Goal: Find specific page/section: Find specific page/section

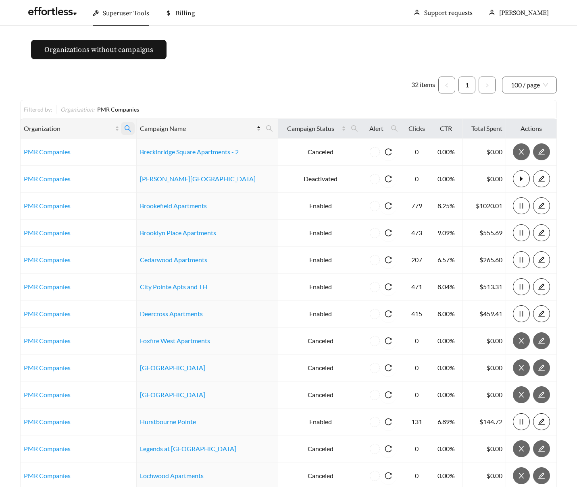
click at [131, 127] on icon "search" at bounding box center [127, 128] width 7 height 7
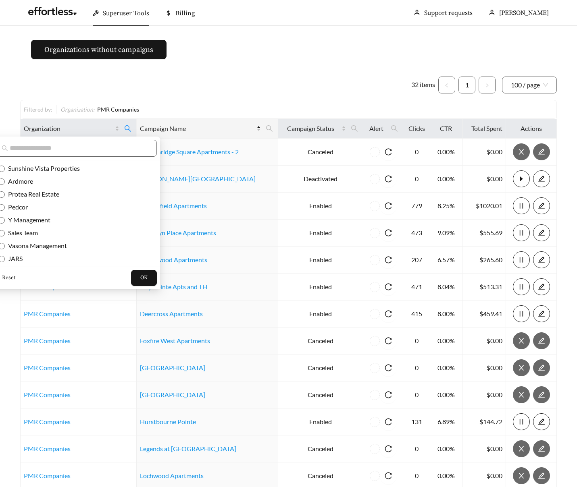
click at [11, 276] on span "Reset" at bounding box center [8, 278] width 13 height 8
click at [140, 280] on span "OK" at bounding box center [143, 278] width 7 height 8
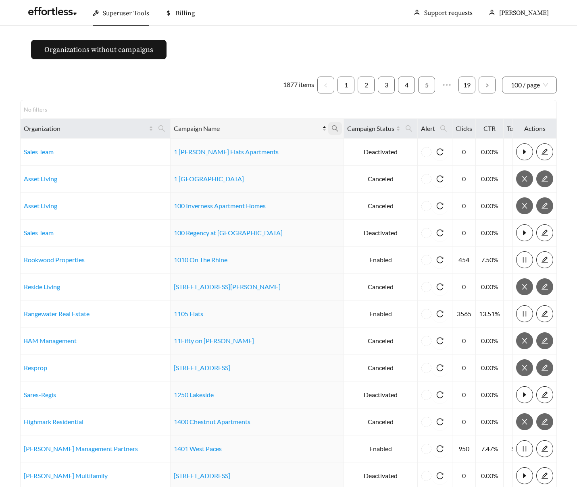
click at [331, 129] on icon "search" at bounding box center [334, 128] width 7 height 7
click at [230, 151] on input "text" at bounding box center [236, 148] width 82 height 17
type input "**********"
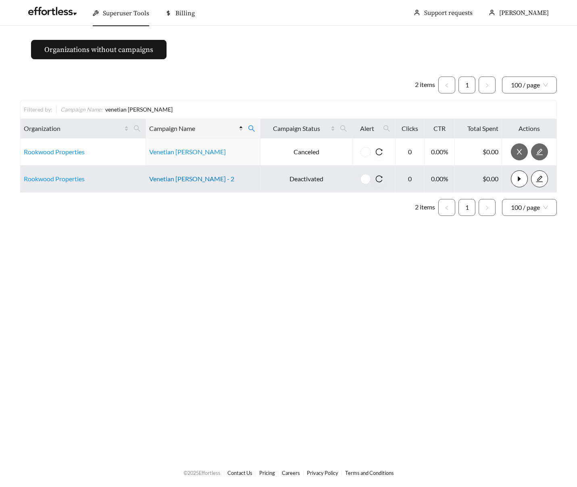
click at [182, 179] on link "Venetian [PERSON_NAME] - 2" at bounding box center [191, 179] width 85 height 8
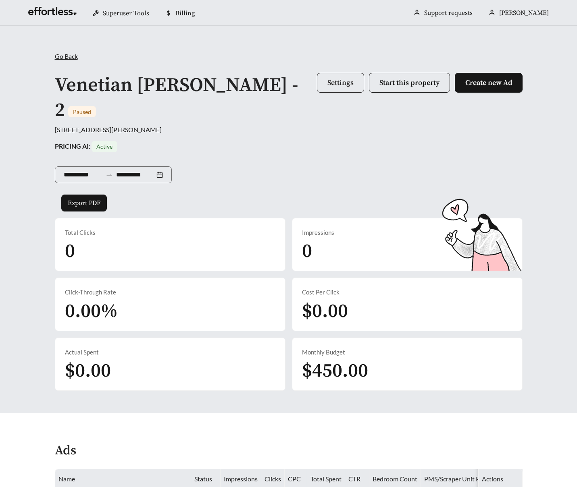
click at [338, 77] on button "Settings" at bounding box center [340, 83] width 47 height 20
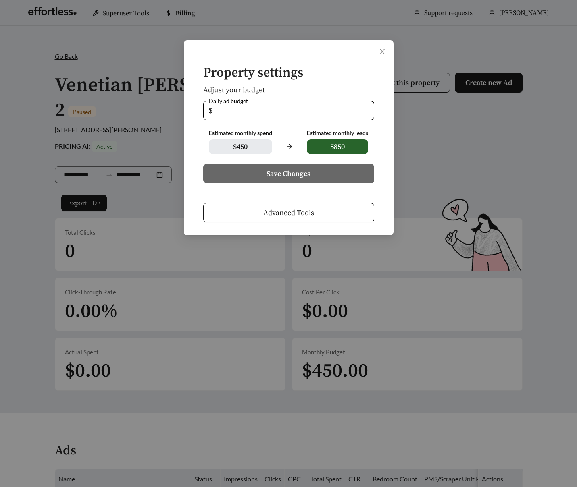
click at [276, 215] on span "Advanced Tools" at bounding box center [288, 213] width 51 height 11
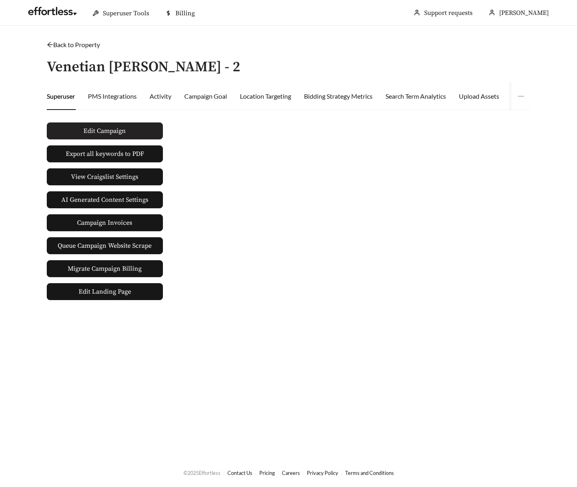
click at [126, 129] on button "Edit Campaign" at bounding box center [105, 130] width 116 height 17
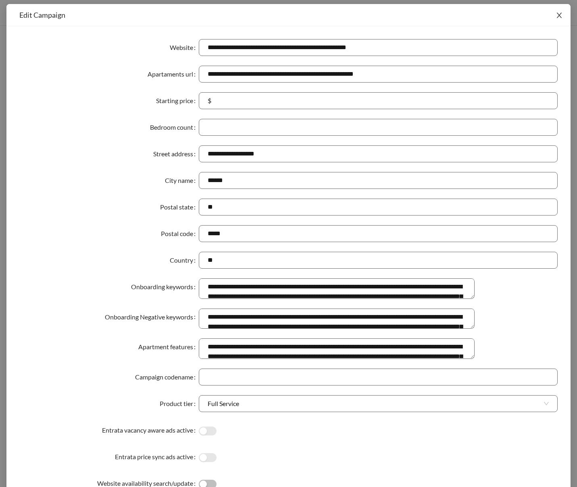
click at [558, 15] on icon "close" at bounding box center [558, 15] width 5 height 5
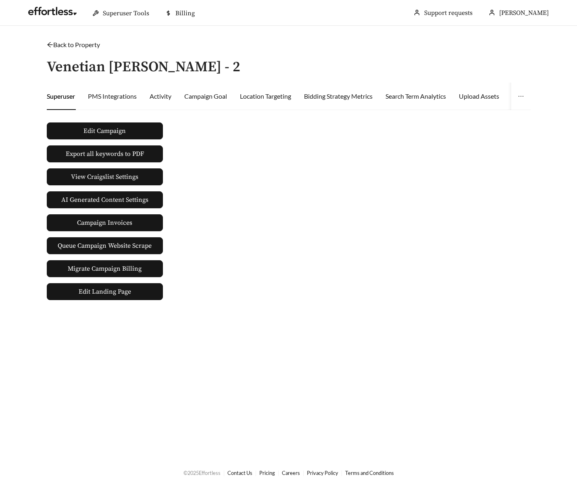
click at [81, 41] on link "Back to Property" at bounding box center [73, 45] width 53 height 8
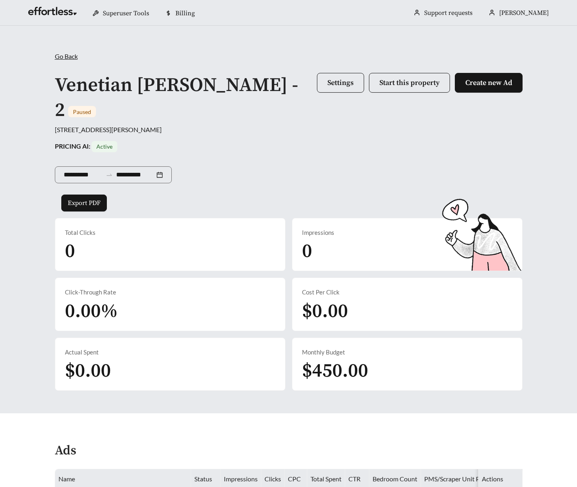
click at [116, 79] on h1 "Venetian [PERSON_NAME] - 2" at bounding box center [176, 97] width 243 height 49
